Goal: Communication & Community: Ask a question

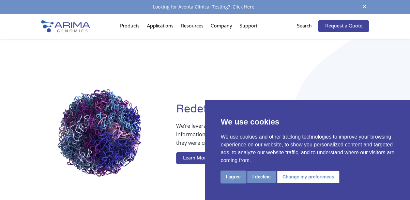
click at [237, 177] on button "I agree" at bounding box center [233, 177] width 25 height 12
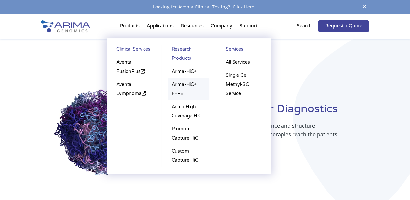
click at [179, 92] on link "Arima-HiC+ FFPE" at bounding box center [188, 89] width 41 height 22
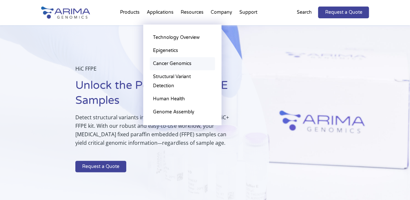
click at [164, 62] on link "Cancer Genomics" at bounding box center [182, 63] width 65 height 13
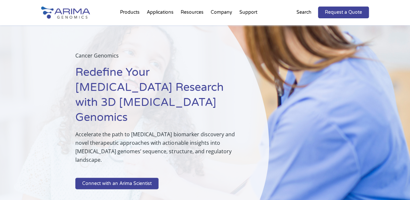
scroll to position [26, 0]
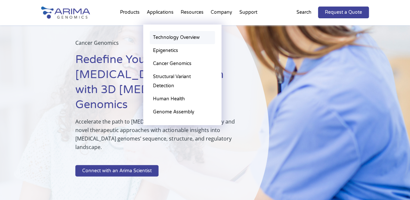
click at [175, 35] on link "Technology Overview" at bounding box center [182, 37] width 65 height 13
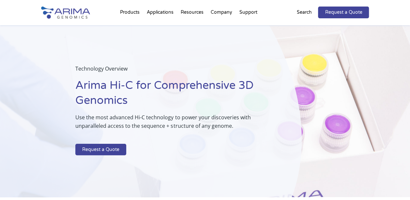
click at [76, 13] on img at bounding box center [65, 13] width 49 height 12
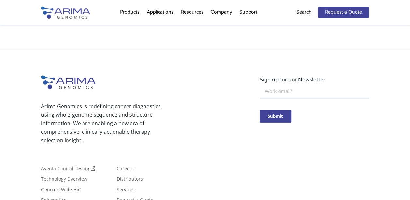
scroll to position [1549, 0]
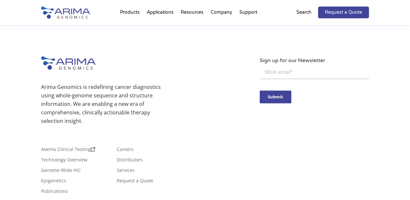
click at [303, 76] on input "email" at bounding box center [314, 72] width 109 height 13
type input "mark@agtcventures.com"
click at [278, 94] on input "Submit" at bounding box center [276, 96] width 32 height 13
click at [122, 147] on link "Careers" at bounding box center [125, 150] width 17 height 7
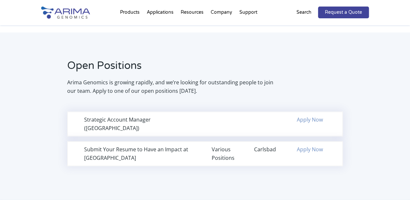
scroll to position [415, 0]
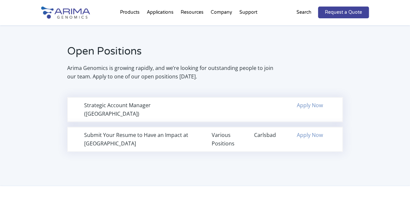
click at [303, 106] on link "Apply Now" at bounding box center [310, 104] width 26 height 7
click at [310, 131] on link "Apply Now" at bounding box center [310, 134] width 26 height 7
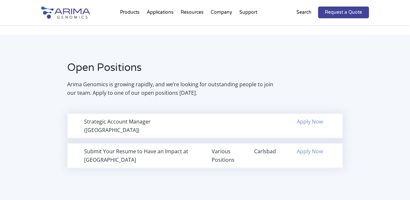
scroll to position [398, 0]
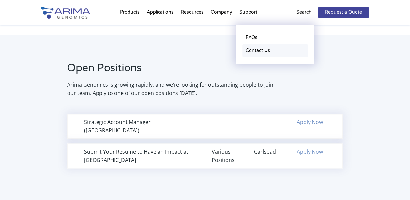
click at [253, 49] on link "Contact Us" at bounding box center [274, 50] width 65 height 13
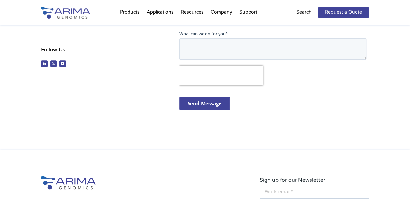
scroll to position [71, 0]
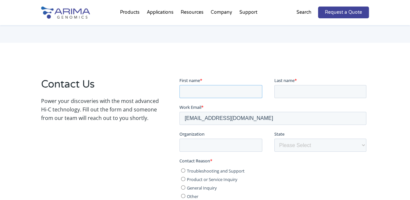
click at [222, 93] on input "First name *" at bounding box center [220, 91] width 83 height 13
drag, startPoint x: 252, startPoint y: 90, endPoint x: 198, endPoint y: 91, distance: 54.1
click at [198, 91] on input "Mark Wilbur AGTC Ventures" at bounding box center [220, 91] width 83 height 13
type input "Mark"
click at [290, 91] on input "Last name *" at bounding box center [320, 91] width 92 height 13
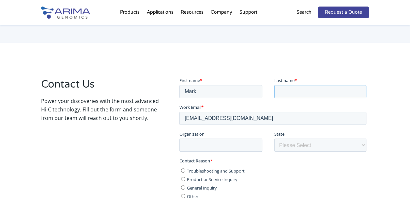
paste input "Wilbur AGTC Ventures"
type input "Wilbur AGTC Ventures"
click at [226, 144] on input "Organization" at bounding box center [220, 144] width 83 height 13
paste input "Wilbur AGTC Ventures"
click at [202, 144] on input "Wilbur AGTC Ventures" at bounding box center [220, 144] width 83 height 13
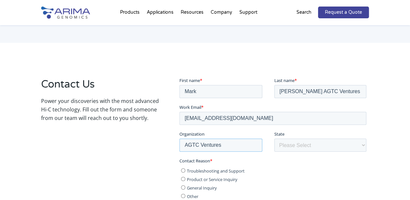
type input "AGTC Ventures"
click at [344, 92] on input "Wilbur AGTC Ventures" at bounding box center [320, 91] width 92 height 13
type input "Wilbur"
click at [301, 146] on select "Please Select Other/Non-US Alabama Alaska Arizona Arkansas California Colorado …" at bounding box center [320, 144] width 92 height 13
select select "Maine"
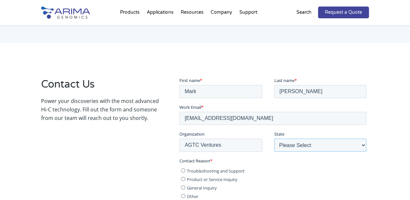
click at [274, 138] on select "Please Select Other/Non-US Alabama Alaska Arizona Arkansas California Colorado …" at bounding box center [320, 144] width 92 height 13
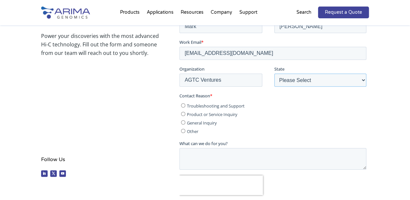
scroll to position [150, 0]
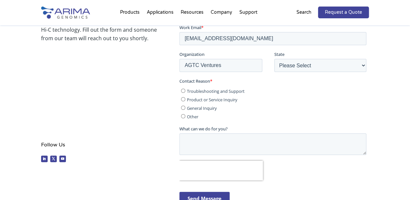
click at [183, 116] on input "Other" at bounding box center [183, 116] width 4 height 4
radio input "true"
click at [234, 141] on textarea "What can we do for you?" at bounding box center [272, 144] width 187 height 22
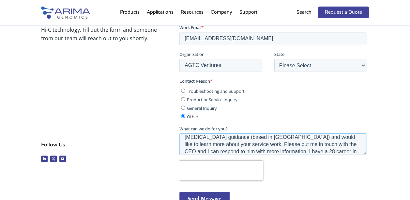
scroll to position [39, 0]
click at [297, 145] on textarea "Hello Arima, will the CEO be at the ASHG Boston booth next week I will be there…" at bounding box center [272, 144] width 187 height 22
click at [279, 150] on textarea "Hello Arima, will the CEO be at the ASHG Boston booth next week I will be there…" at bounding box center [272, 144] width 187 height 22
click at [297, 144] on textarea "Hello Arima, will the CEO be at the ASHG Boston booth next week I will be there…" at bounding box center [272, 144] width 187 height 22
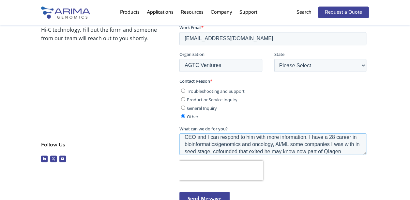
click at [324, 151] on textarea "Hello Arima, will the CEO be at the ASHG Boston booth next week I will be there…" at bounding box center [272, 144] width 187 height 22
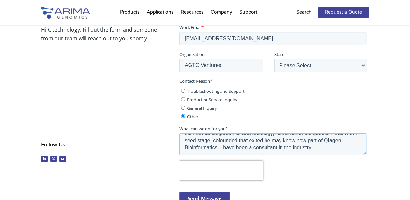
scroll to position [44, 0]
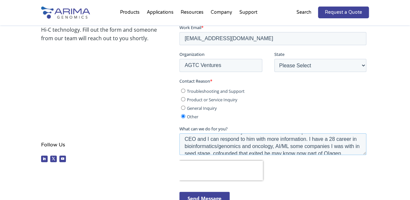
click at [194, 147] on textarea "Hello Arima, will the CEO be at the ASHG Boston booth next week I will be there…" at bounding box center [272, 144] width 187 height 22
click at [229, 146] on textarea "Hello Arima, will the CEO be at the ASHG Boston booth next week I will be there…" at bounding box center [272, 144] width 187 height 22
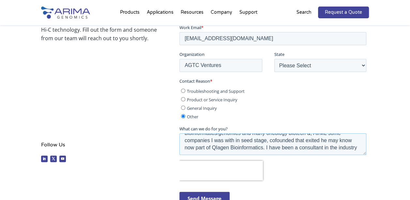
click at [321, 147] on textarea "Hello Arima, will the CEO be at the ASHG Boston booth next week I will be there…" at bounding box center [272, 144] width 187 height 22
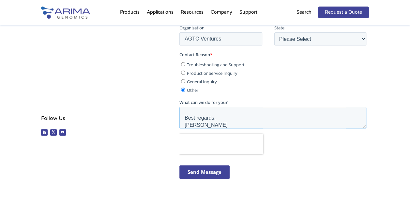
scroll to position [212, 0]
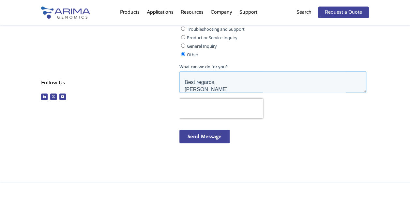
type textarea "Hello Arima, will the CEO be at the ASHG Boston booth next week I will be there…"
click at [215, 136] on input "Send Message" at bounding box center [204, 135] width 50 height 13
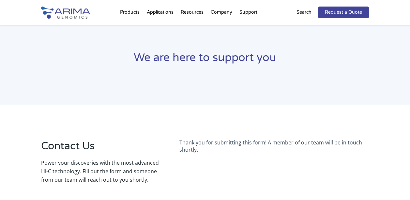
scroll to position [0, 0]
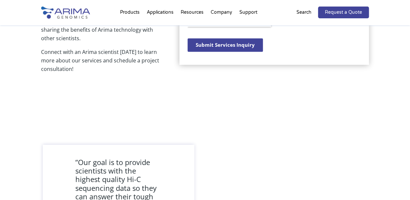
scroll to position [426, 0]
